Goal: Navigation & Orientation: Find specific page/section

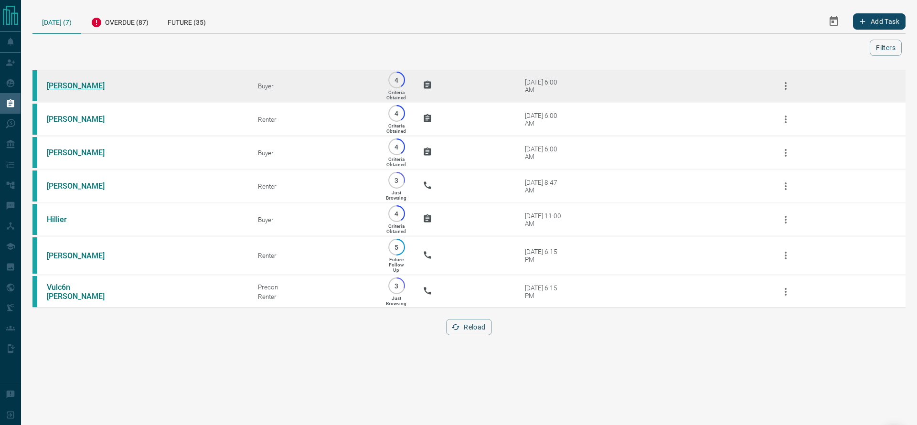
click at [72, 87] on link "[PERSON_NAME]" at bounding box center [83, 85] width 72 height 9
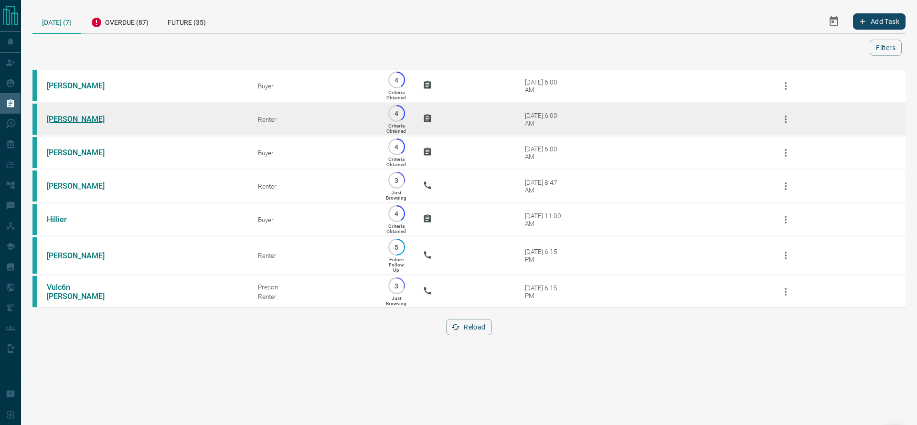
click at [70, 120] on td "[PERSON_NAME]" at bounding box center [137, 119] width 211 height 33
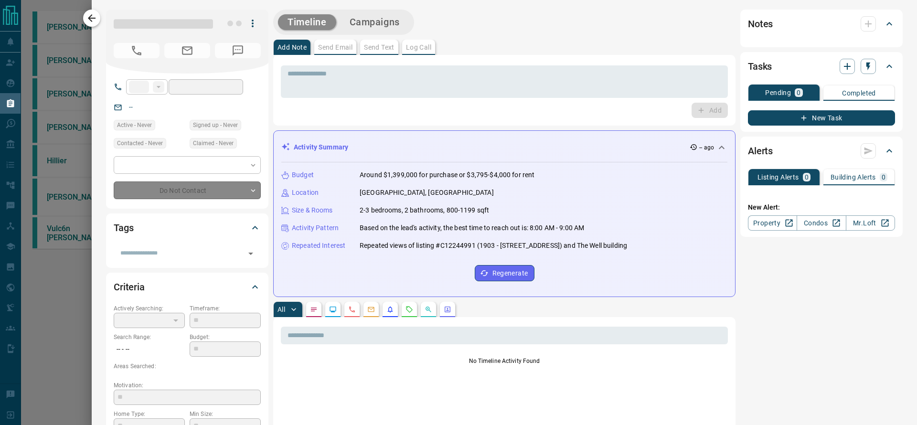
click at [92, 23] on icon "button" at bounding box center [91, 17] width 11 height 11
type input "**"
type input "**********"
type input "*"
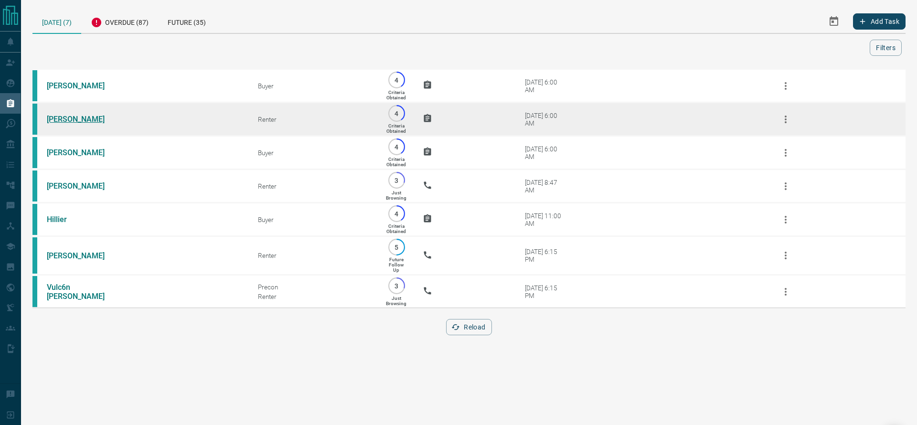
click at [62, 118] on link "[PERSON_NAME]" at bounding box center [83, 119] width 72 height 9
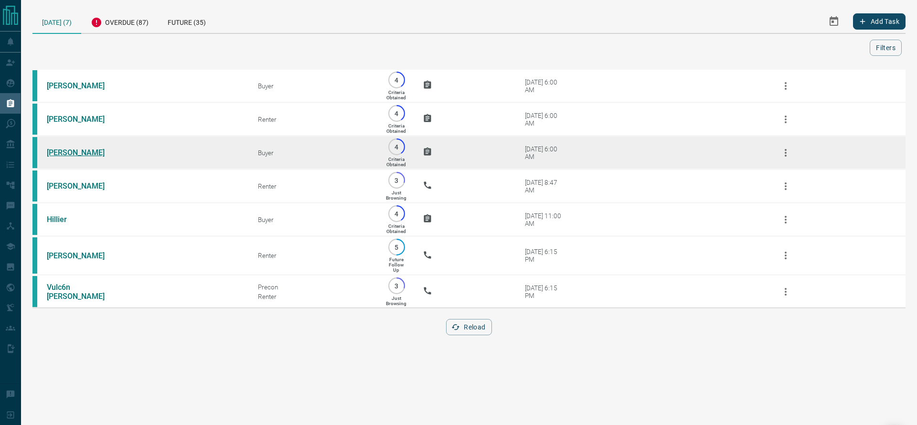
click at [72, 157] on link "[PERSON_NAME]" at bounding box center [83, 152] width 72 height 9
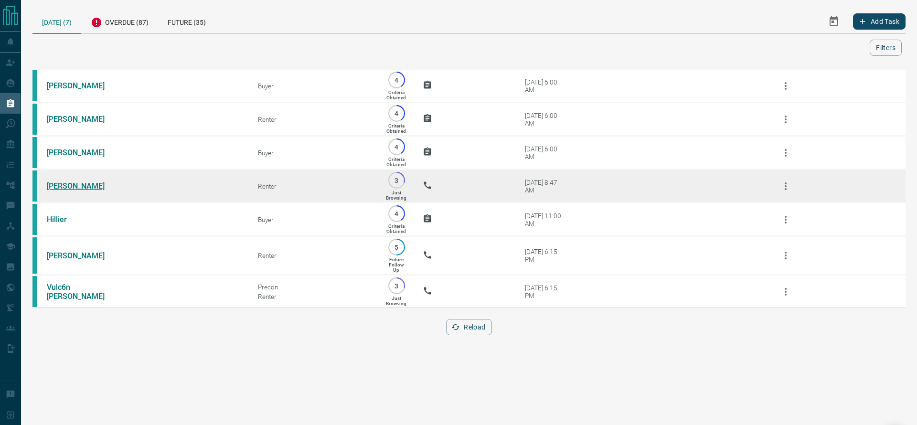
click at [53, 190] on link "[PERSON_NAME]" at bounding box center [83, 185] width 72 height 9
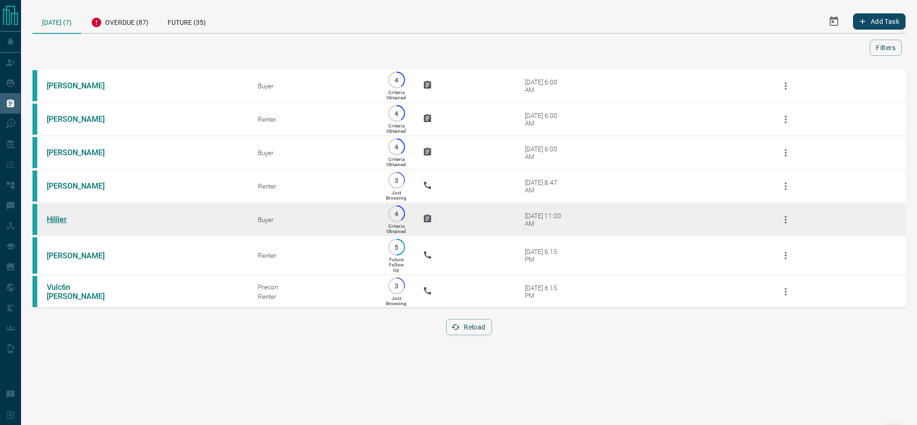
click at [50, 224] on link "Hillier" at bounding box center [83, 219] width 72 height 9
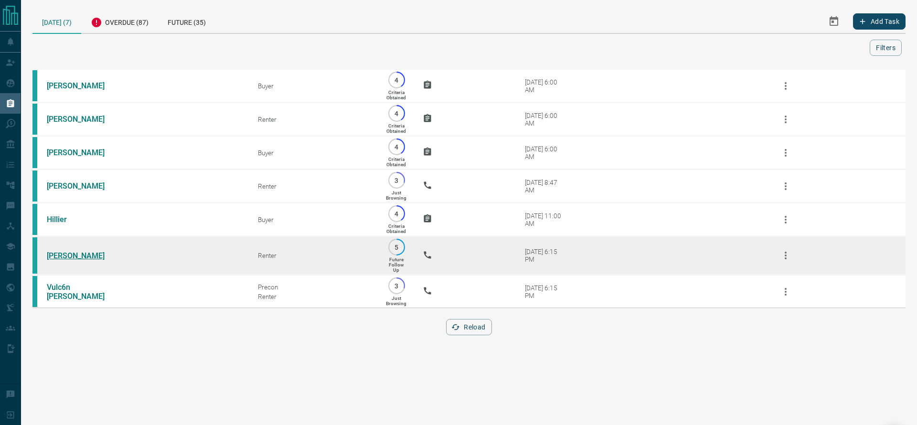
click at [79, 260] on link "[PERSON_NAME]" at bounding box center [83, 255] width 72 height 9
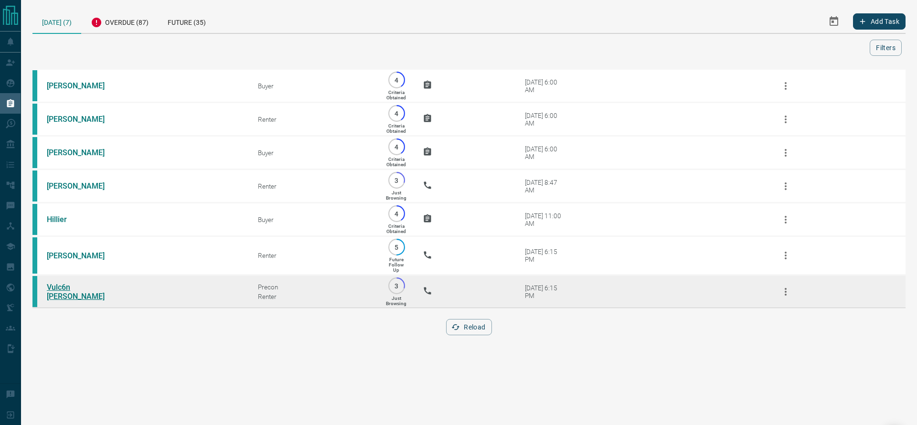
click at [83, 301] on link "Vulc6n [PERSON_NAME]" at bounding box center [83, 292] width 72 height 18
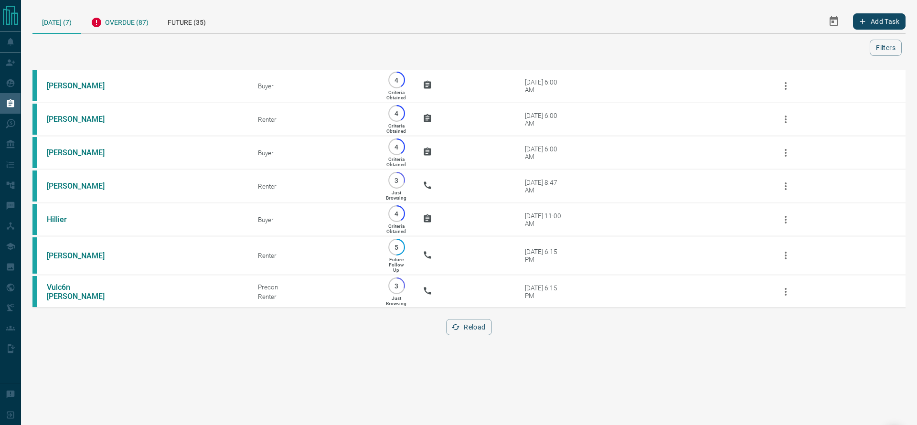
click at [120, 21] on div "Overdue (87)" at bounding box center [119, 21] width 77 height 23
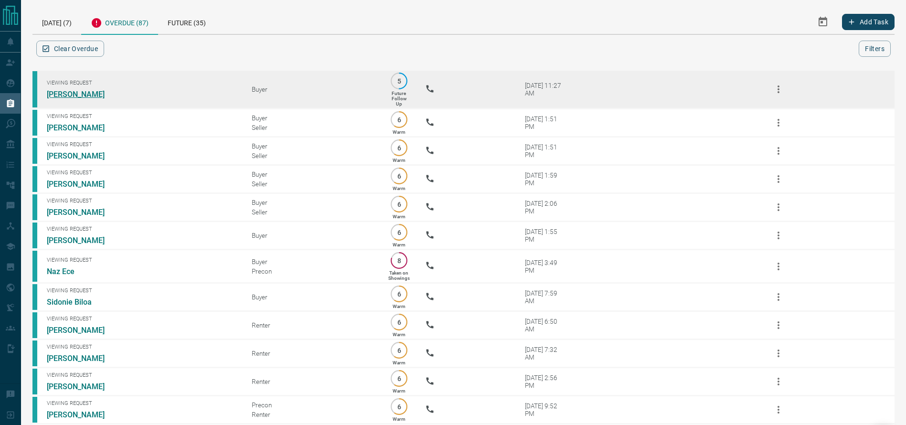
click at [84, 98] on link "[PERSON_NAME]" at bounding box center [83, 94] width 72 height 9
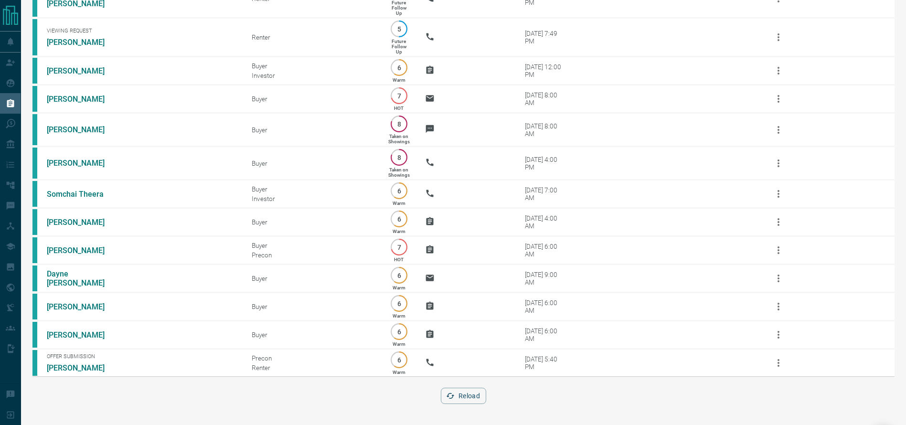
scroll to position [2449, 0]
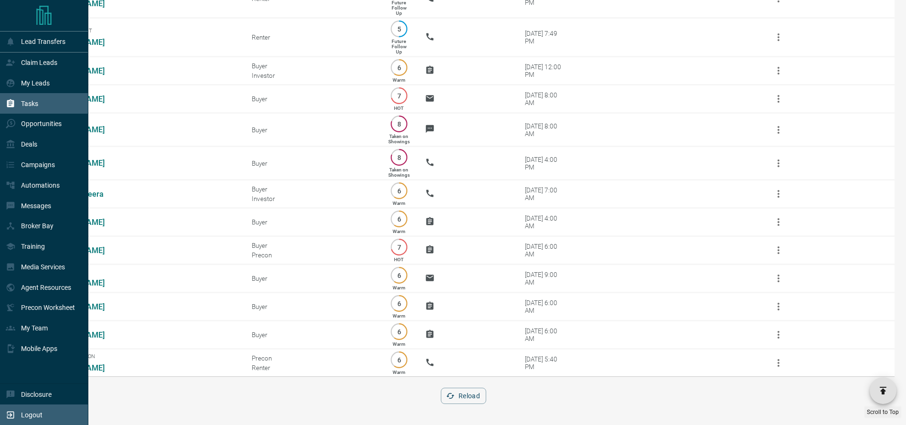
click at [0, 411] on div "Logout" at bounding box center [44, 414] width 88 height 21
